Goal: Browse casually

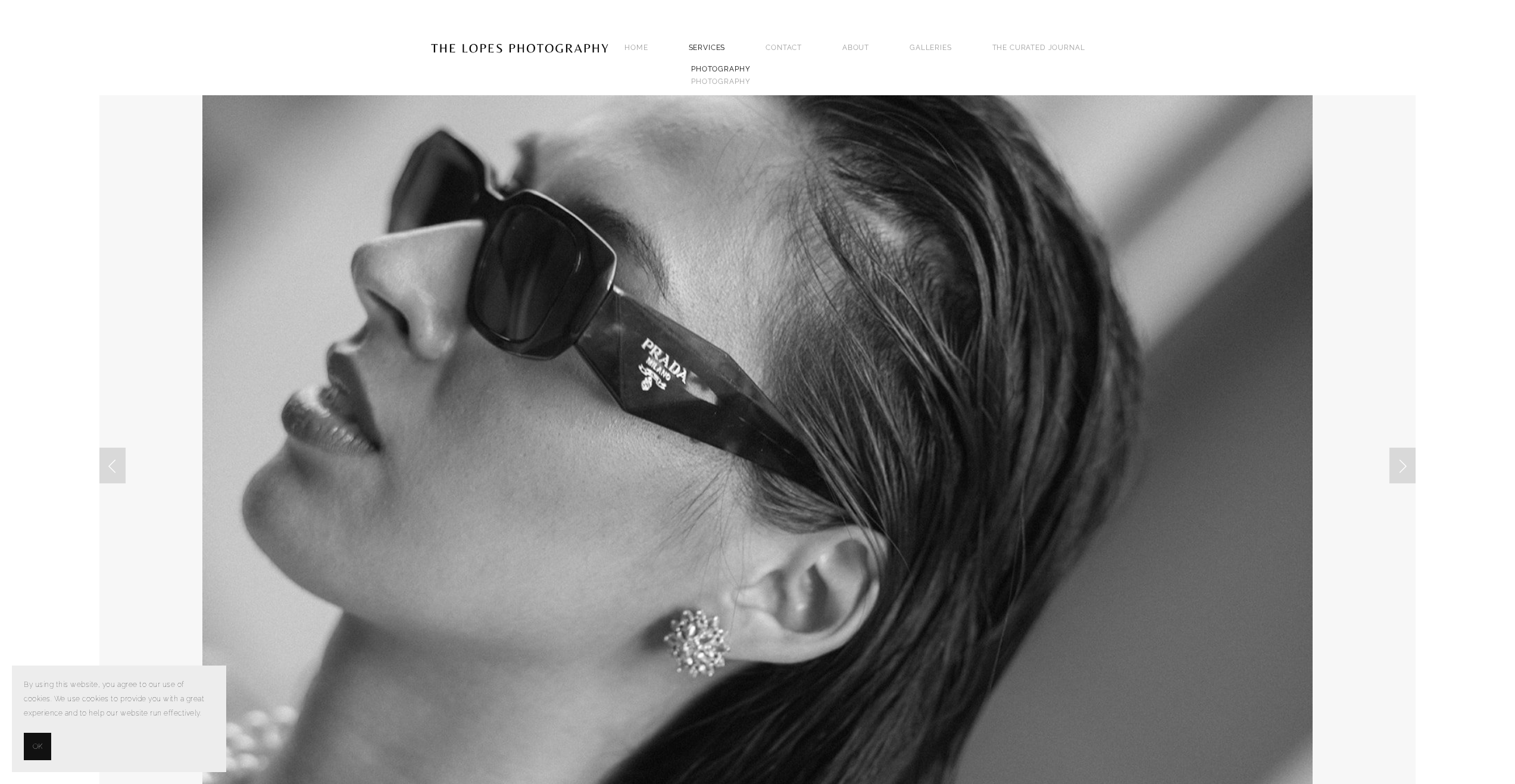
click at [705, 68] on link "PHOTOGRAPHY" at bounding box center [721, 68] width 64 height 13
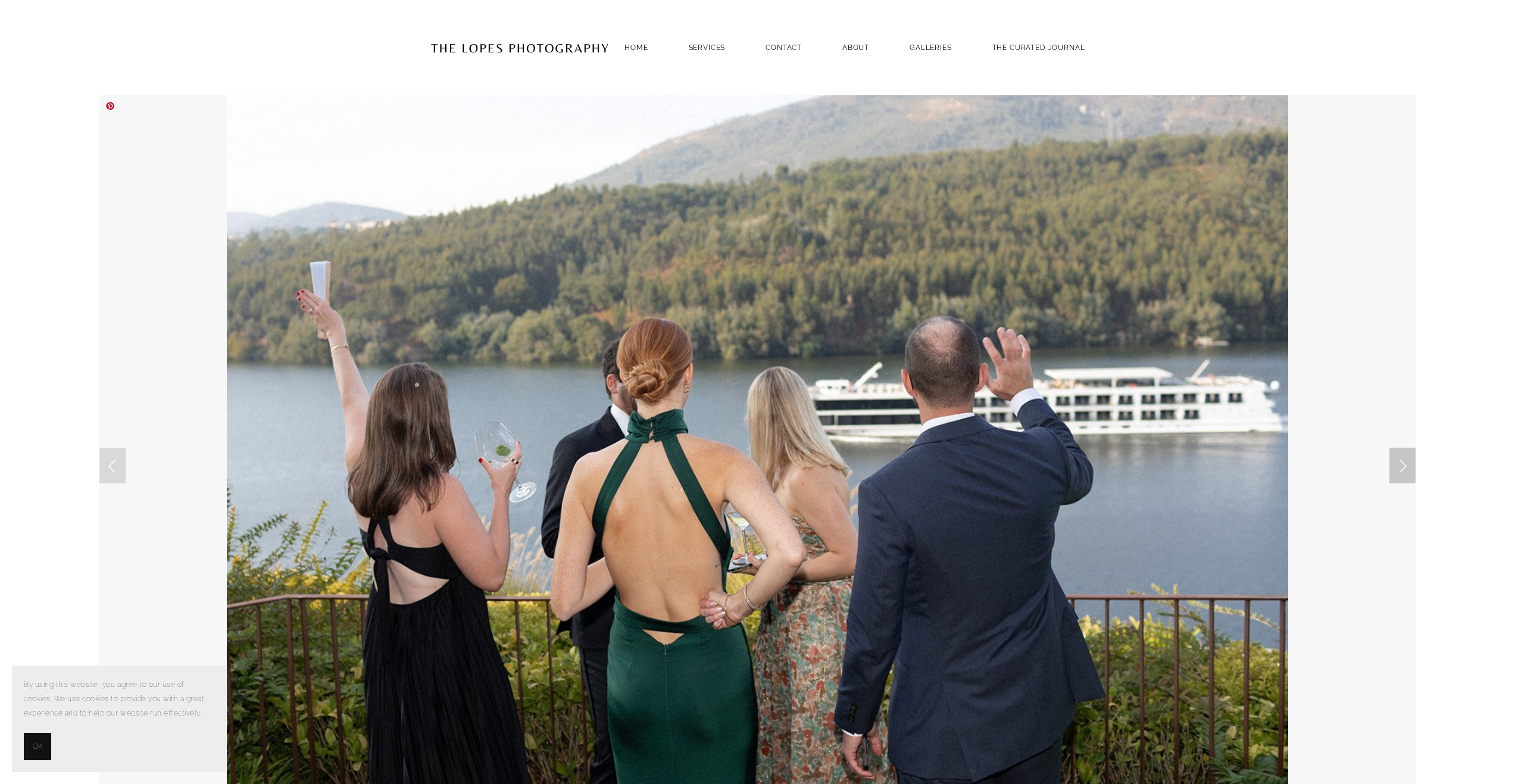
click at [1412, 460] on link "Next Slide" at bounding box center [1402, 465] width 26 height 36
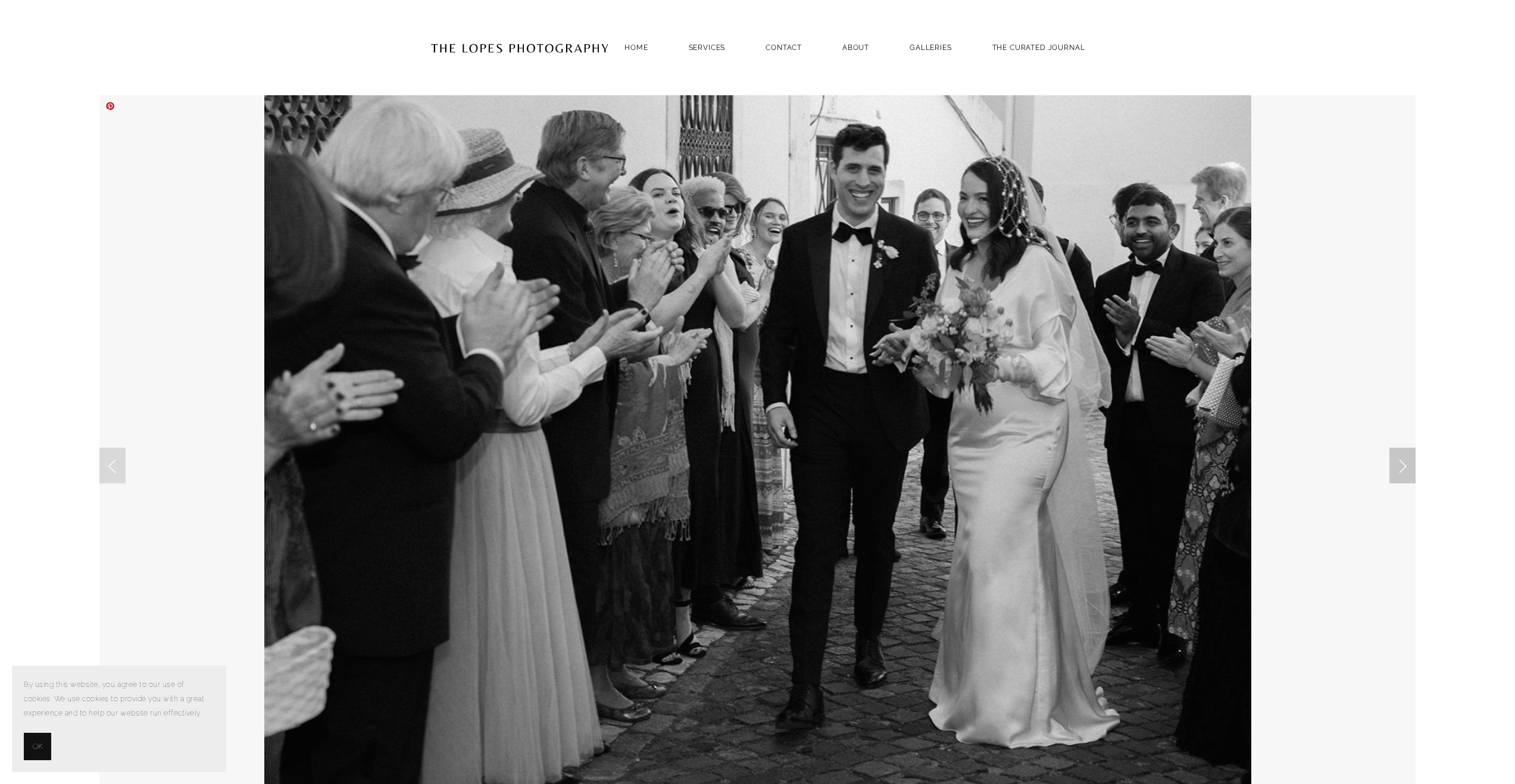
click at [1400, 459] on link "Next Slide" at bounding box center [1402, 465] width 26 height 36
click at [1389, 464] on link "Next Slide" at bounding box center [1402, 465] width 26 height 36
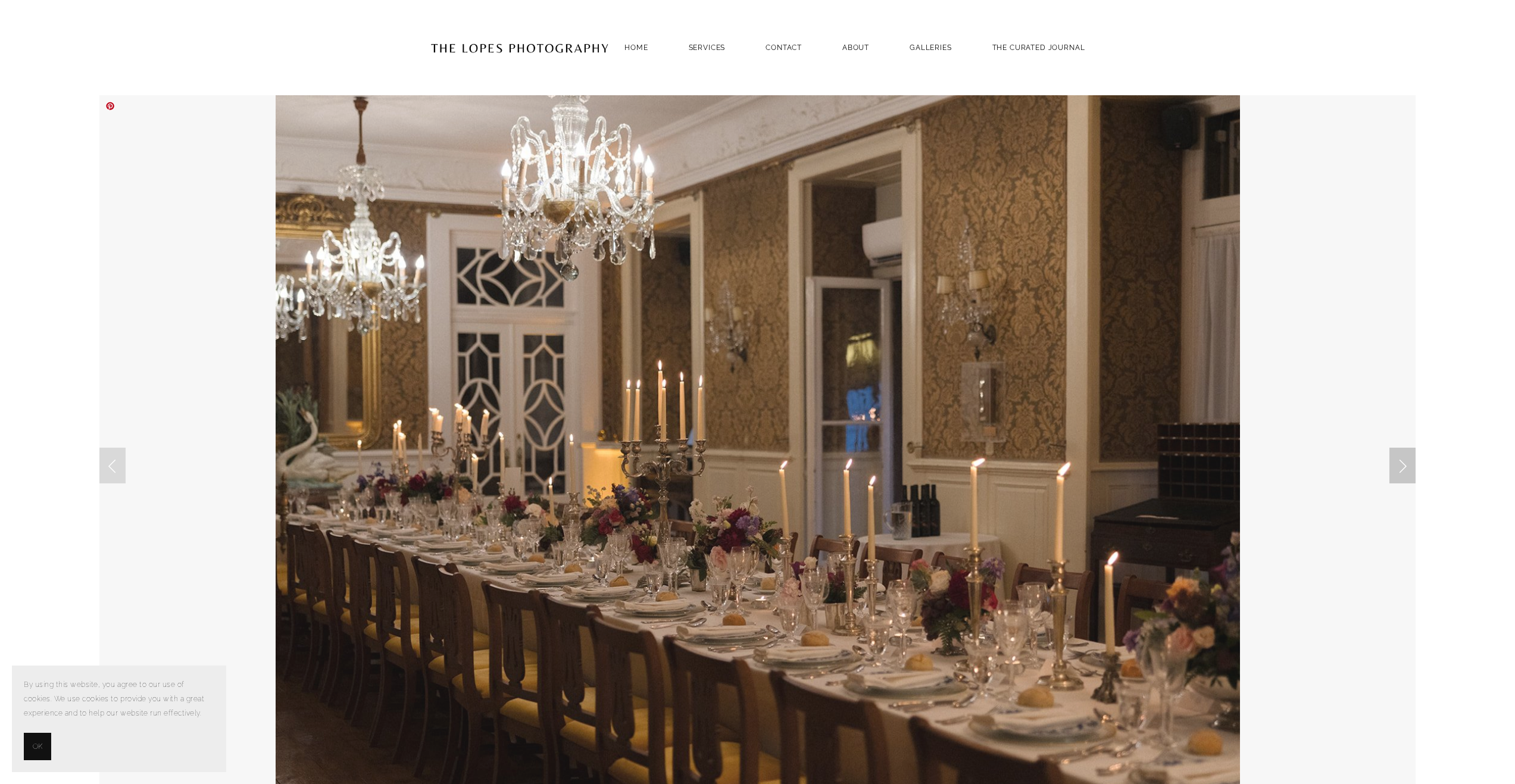
click at [1398, 463] on link "Next Slide" at bounding box center [1402, 465] width 26 height 36
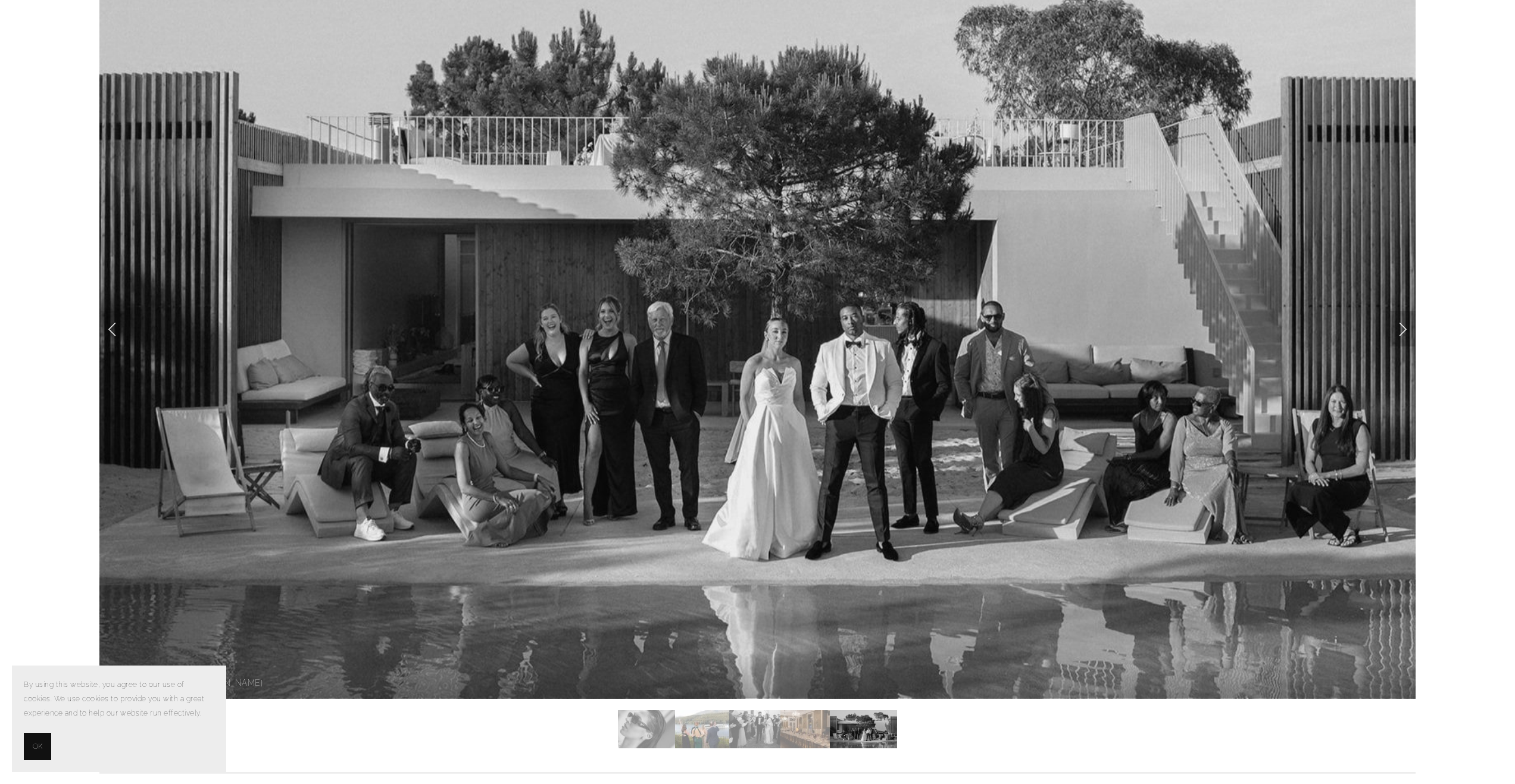
scroll to position [179, 0]
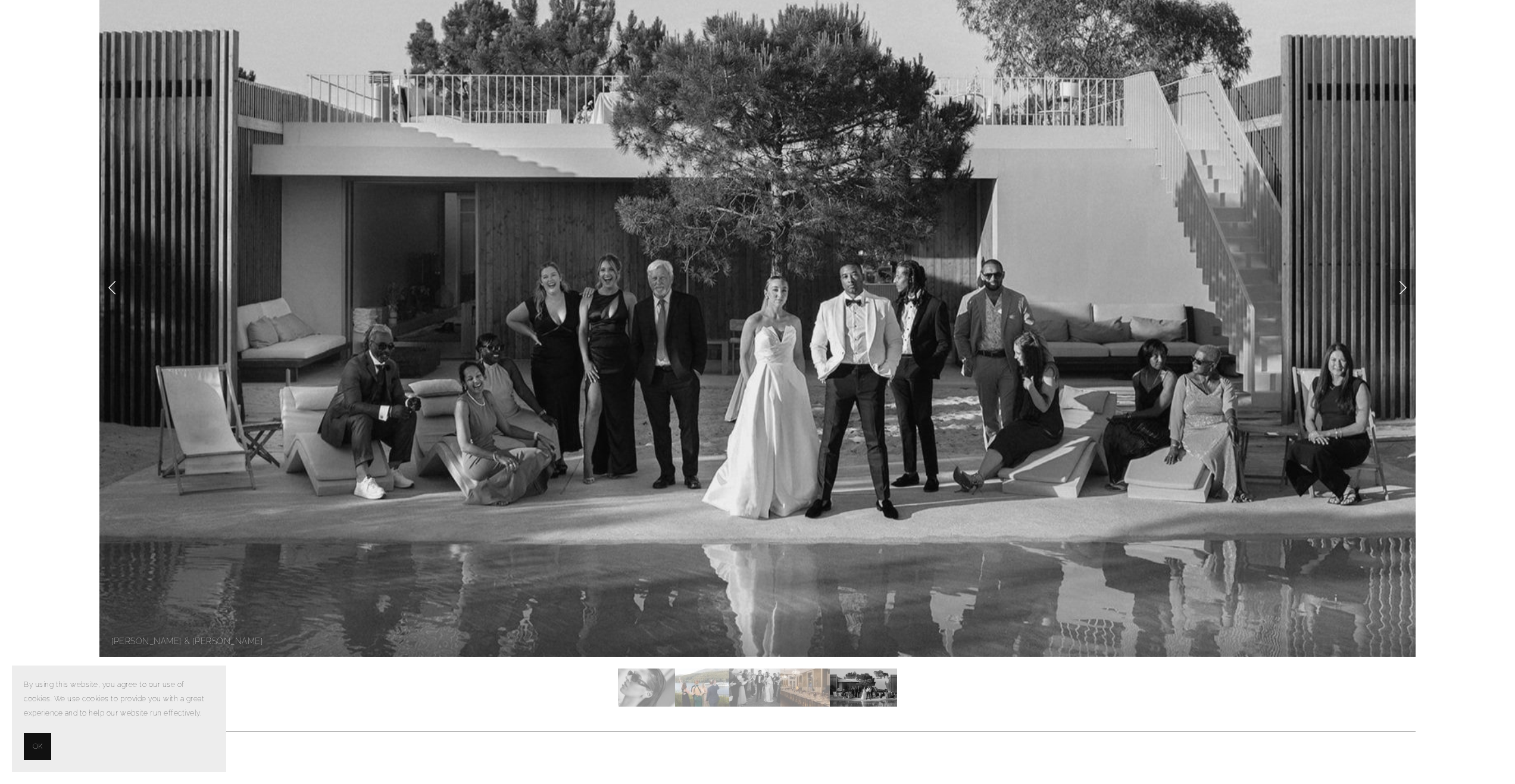
click at [1406, 289] on link "Next Slide" at bounding box center [1402, 287] width 26 height 36
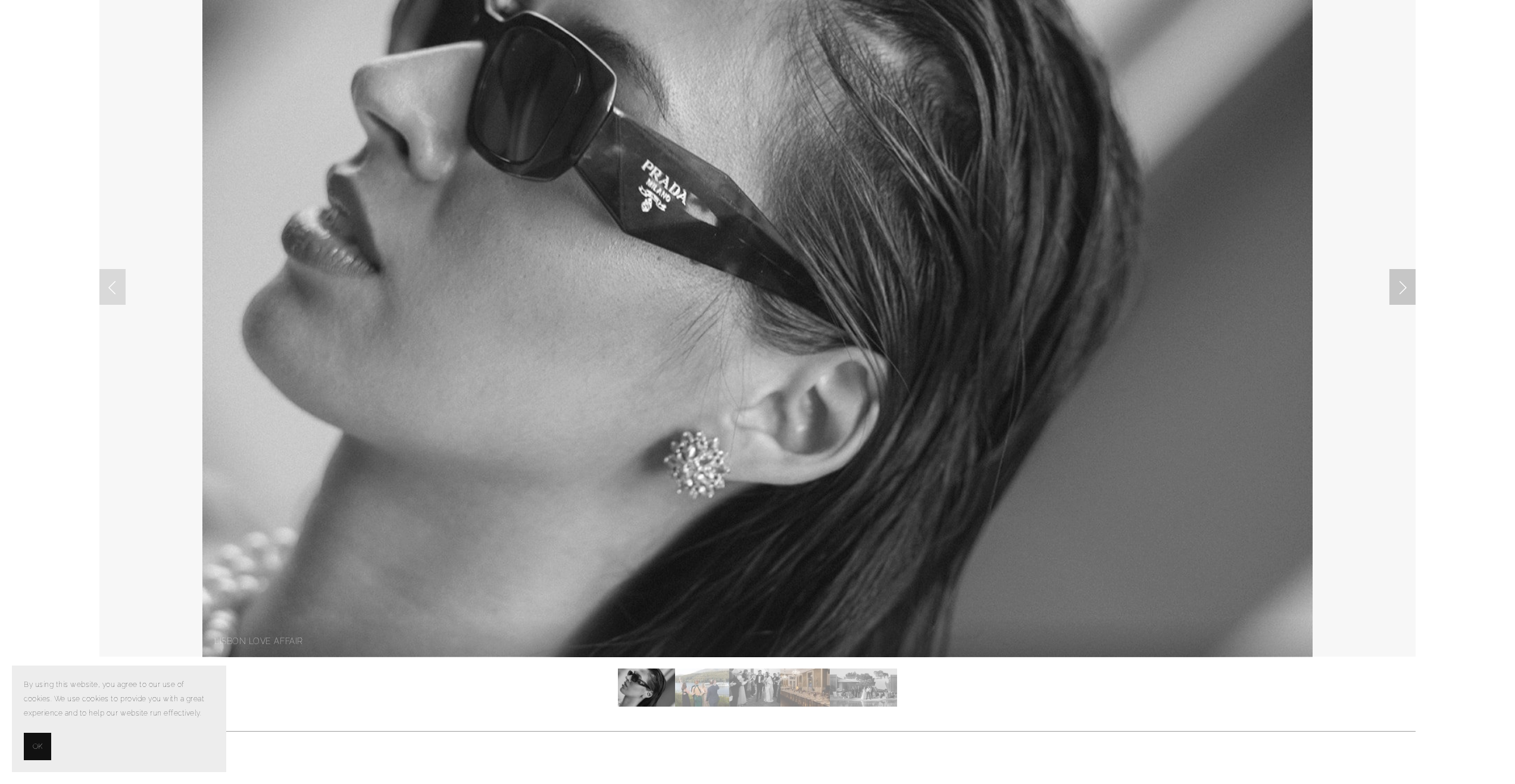
click at [1406, 289] on link "Next Slide" at bounding box center [1402, 287] width 26 height 36
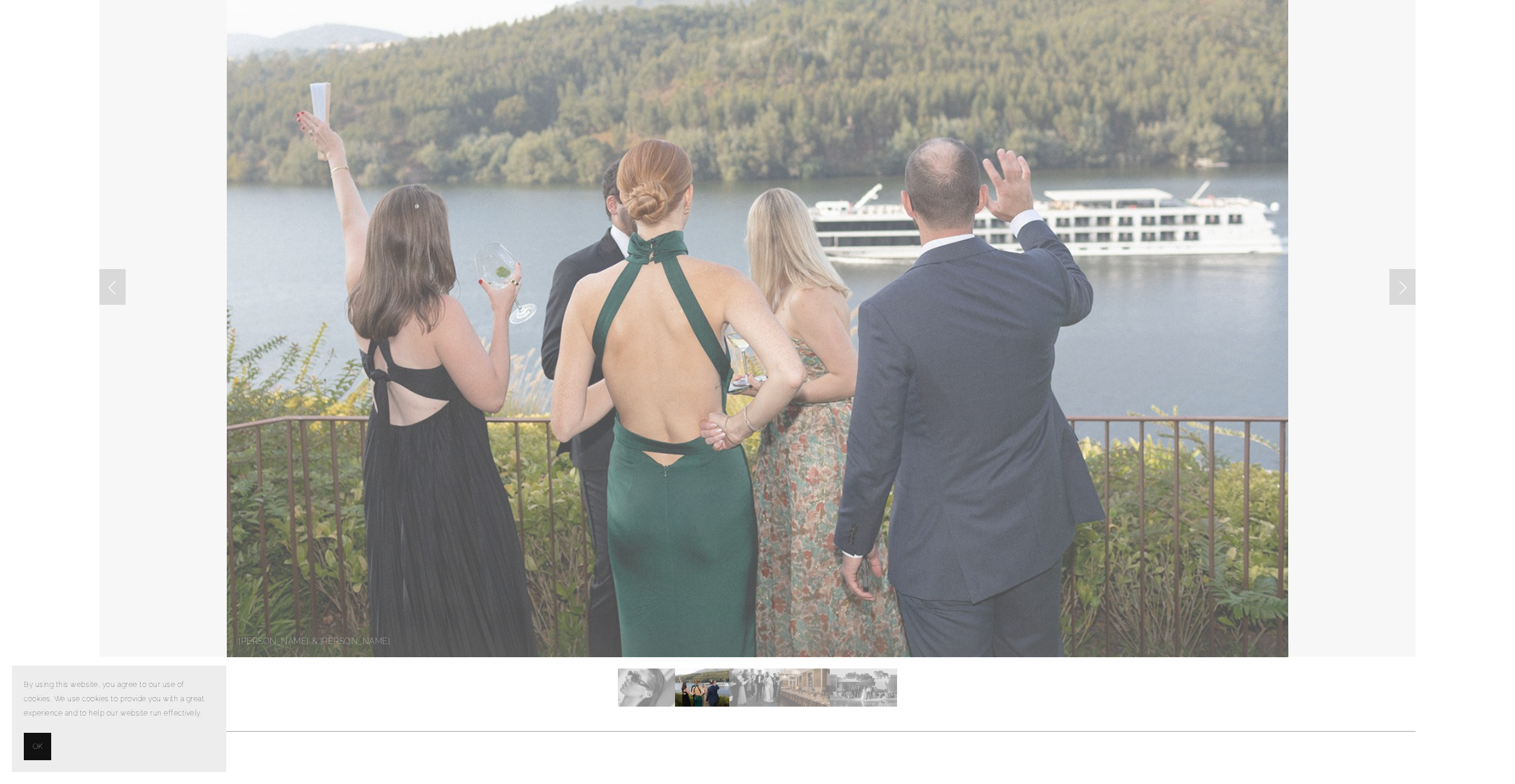
click at [1416, 381] on div "LISBON LOVE AFFAIR [PERSON_NAME] & [PERSON_NAME]" at bounding box center [757, 317] width 1336 height 801
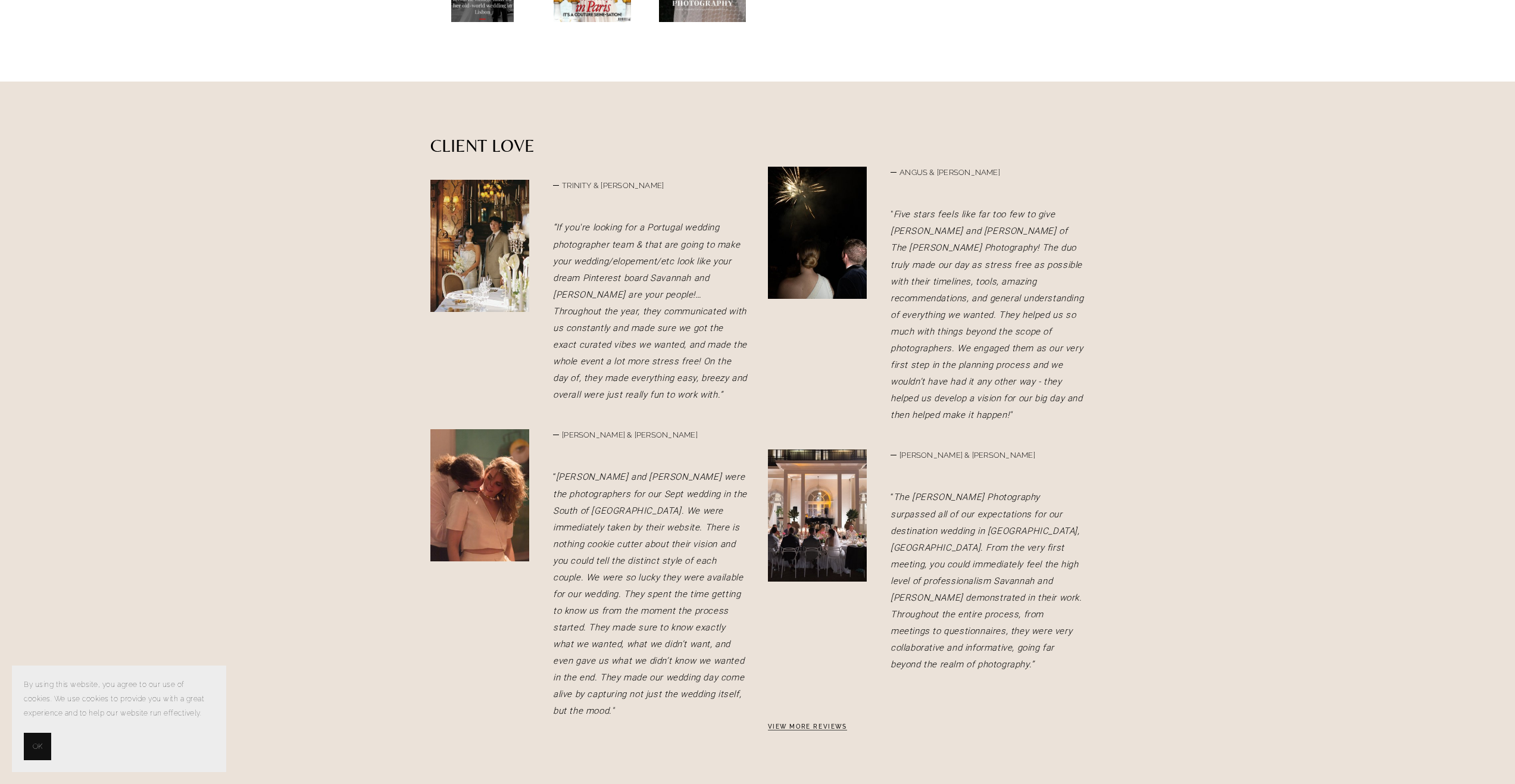
scroll to position [2677, 0]
